Goal: Navigation & Orientation: Find specific page/section

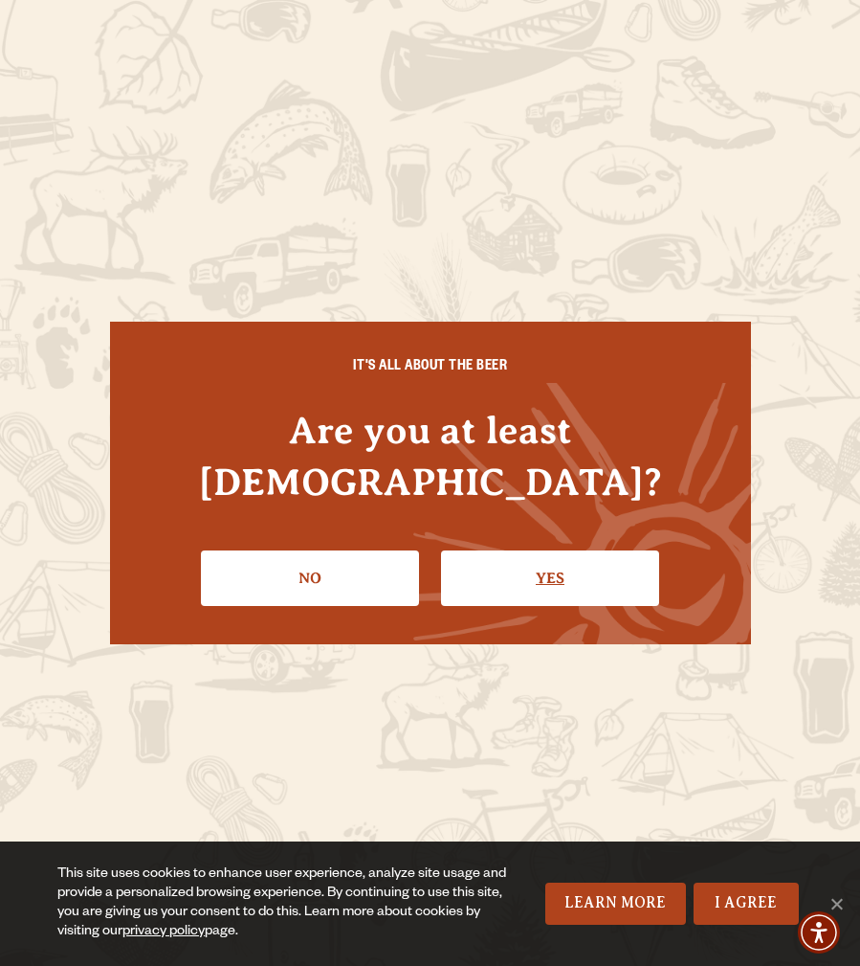
click at [544, 570] on link "Yes" at bounding box center [550, 578] width 218 height 56
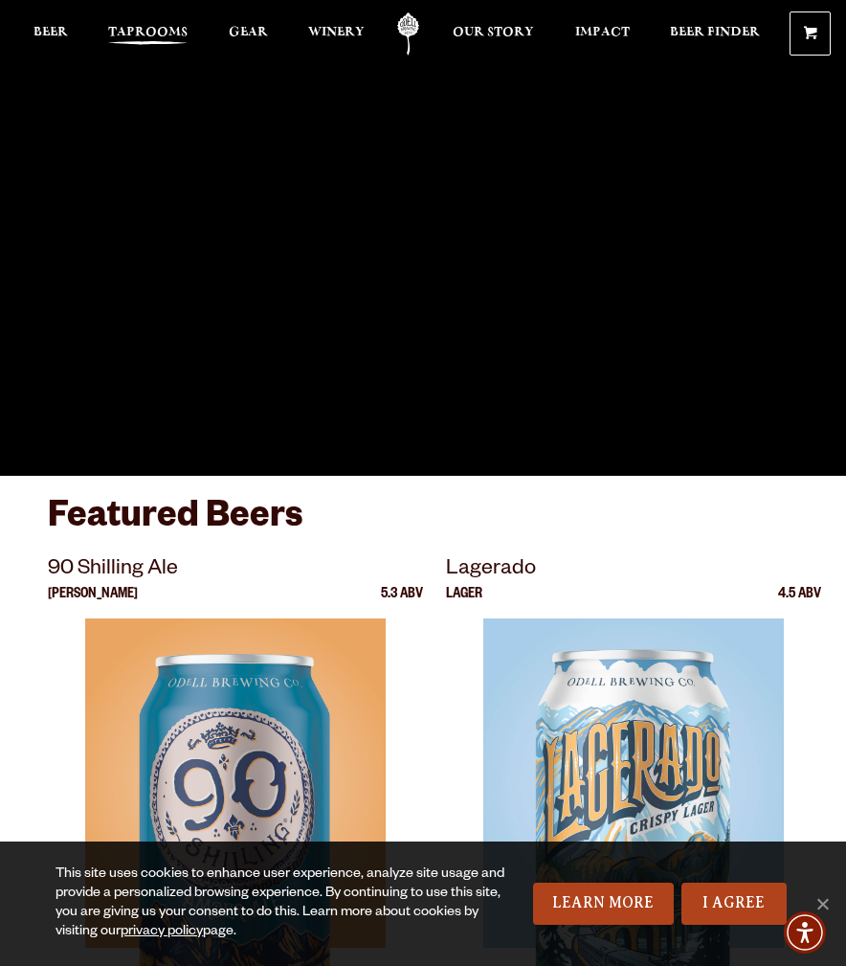
click at [134, 25] on span "Taprooms" at bounding box center [147, 32] width 79 height 15
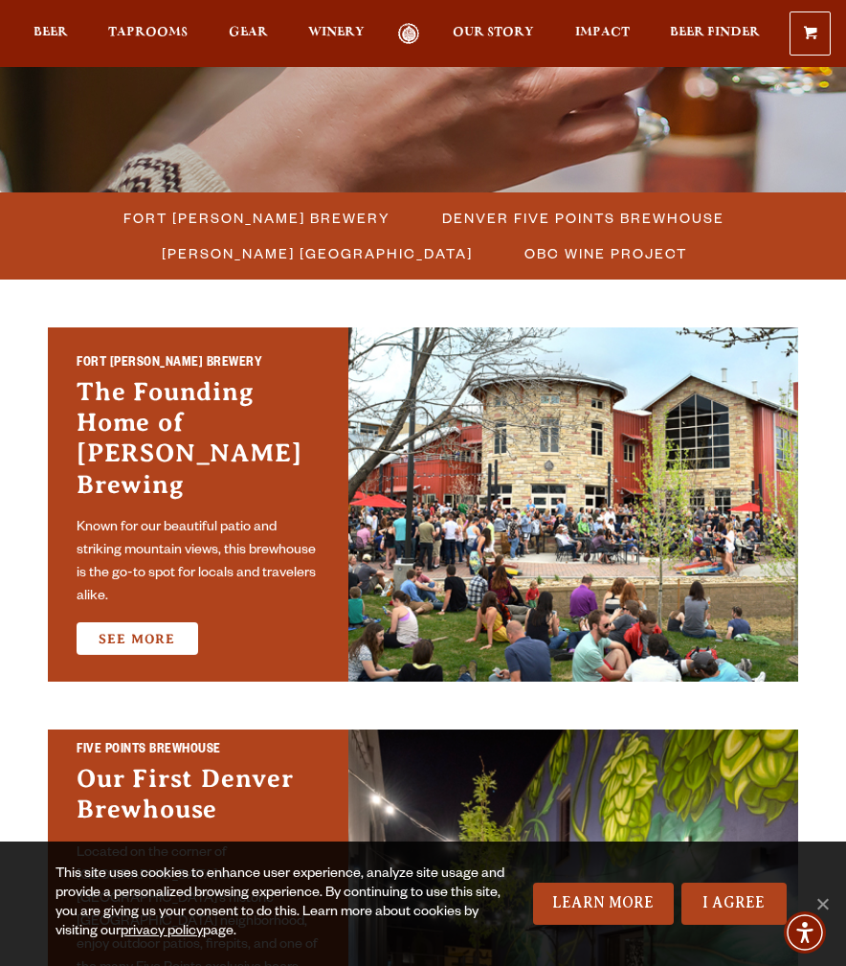
scroll to position [463, 0]
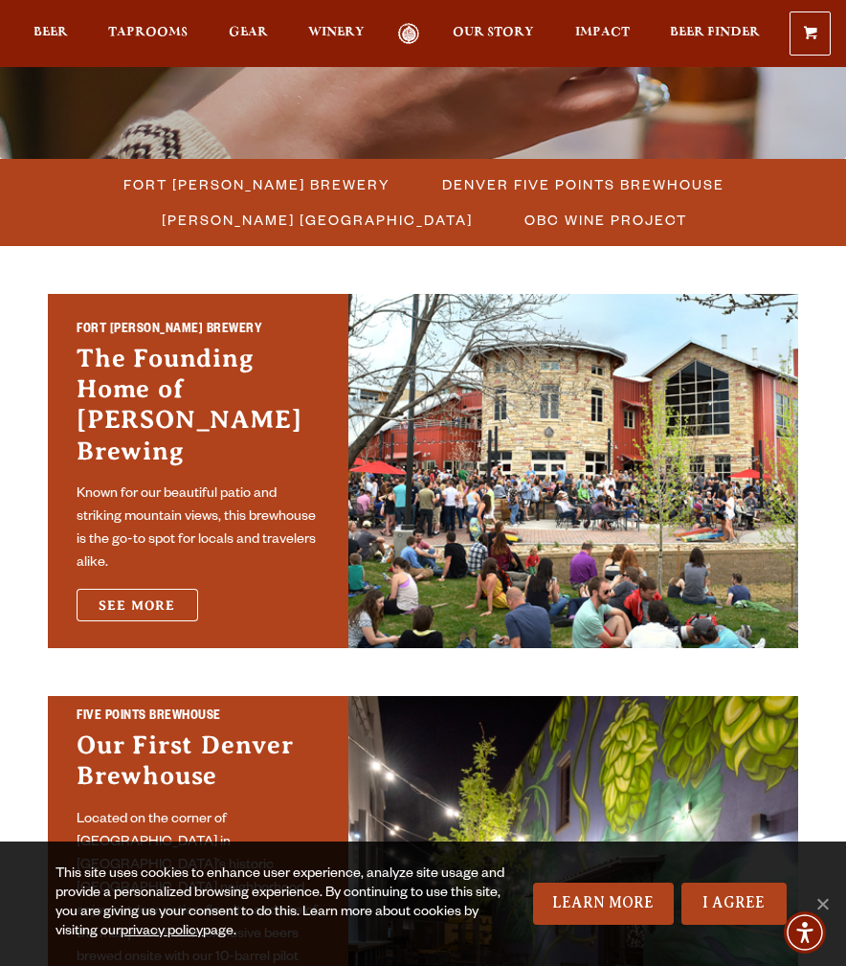
click at [145, 589] on link "See More" at bounding box center [138, 605] width 122 height 33
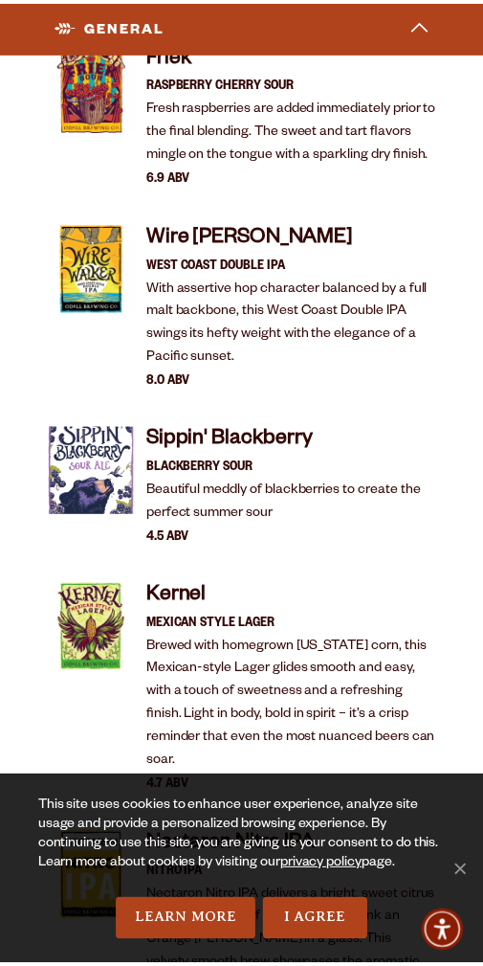
scroll to position [4296, 0]
